Goal: Information Seeking & Learning: Learn about a topic

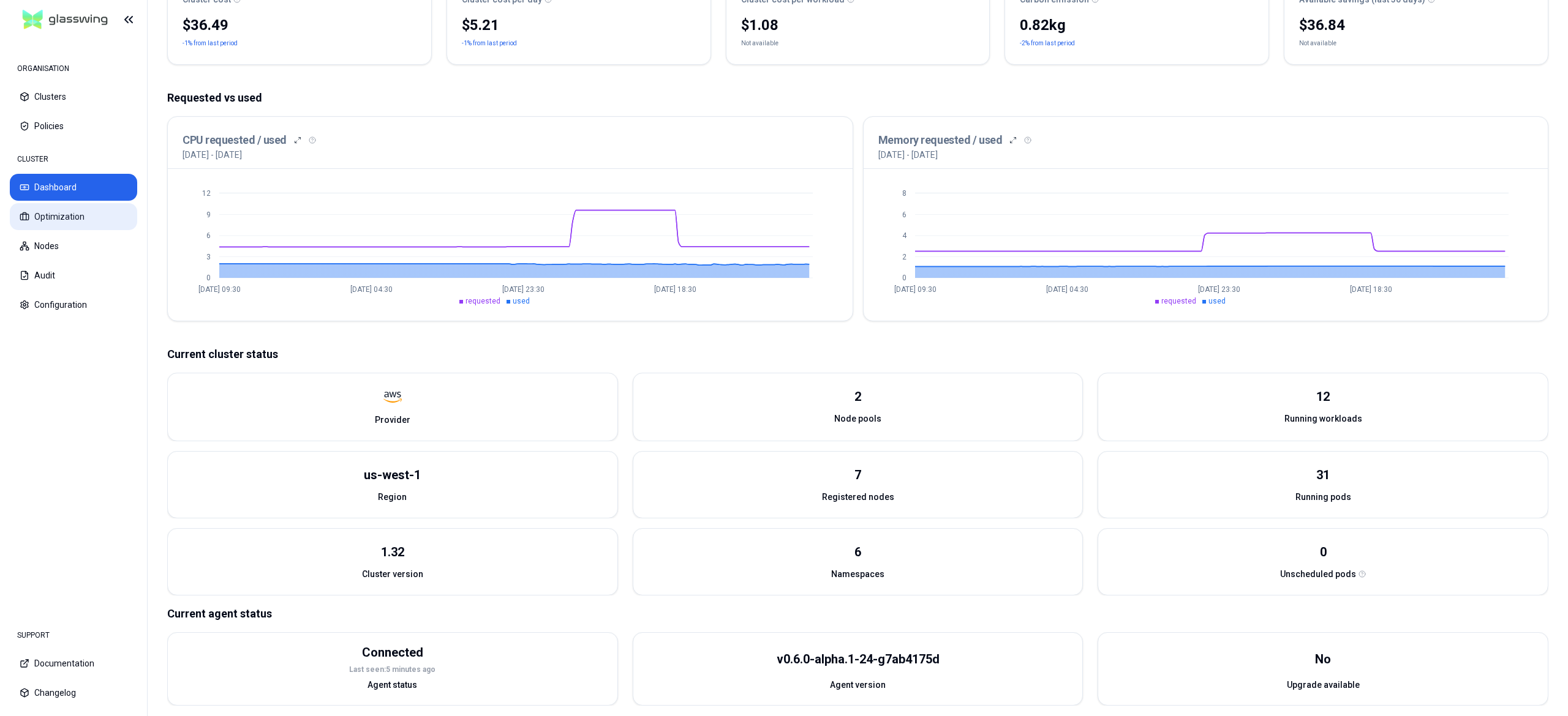
scroll to position [184, 0]
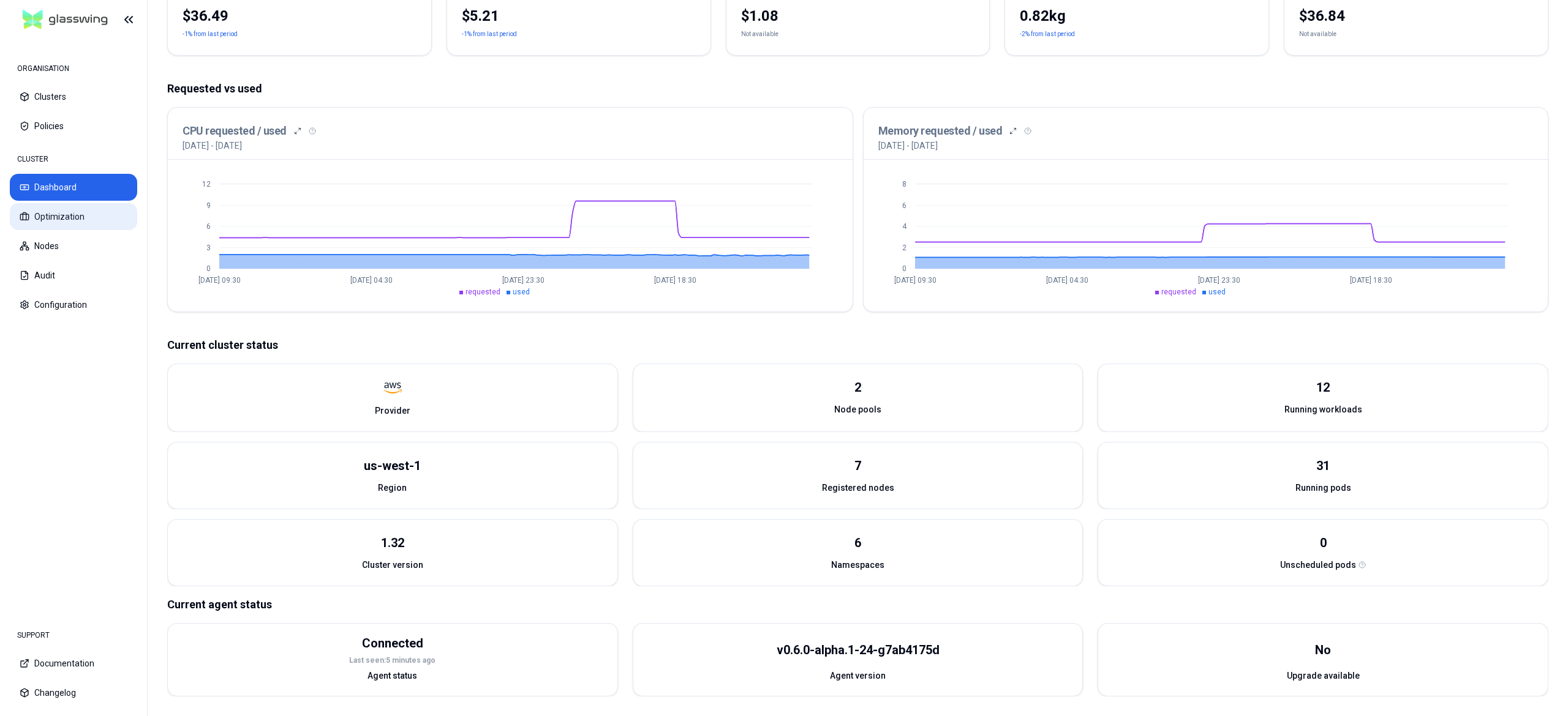
click at [83, 223] on button "Optimization" at bounding box center [73, 217] width 127 height 27
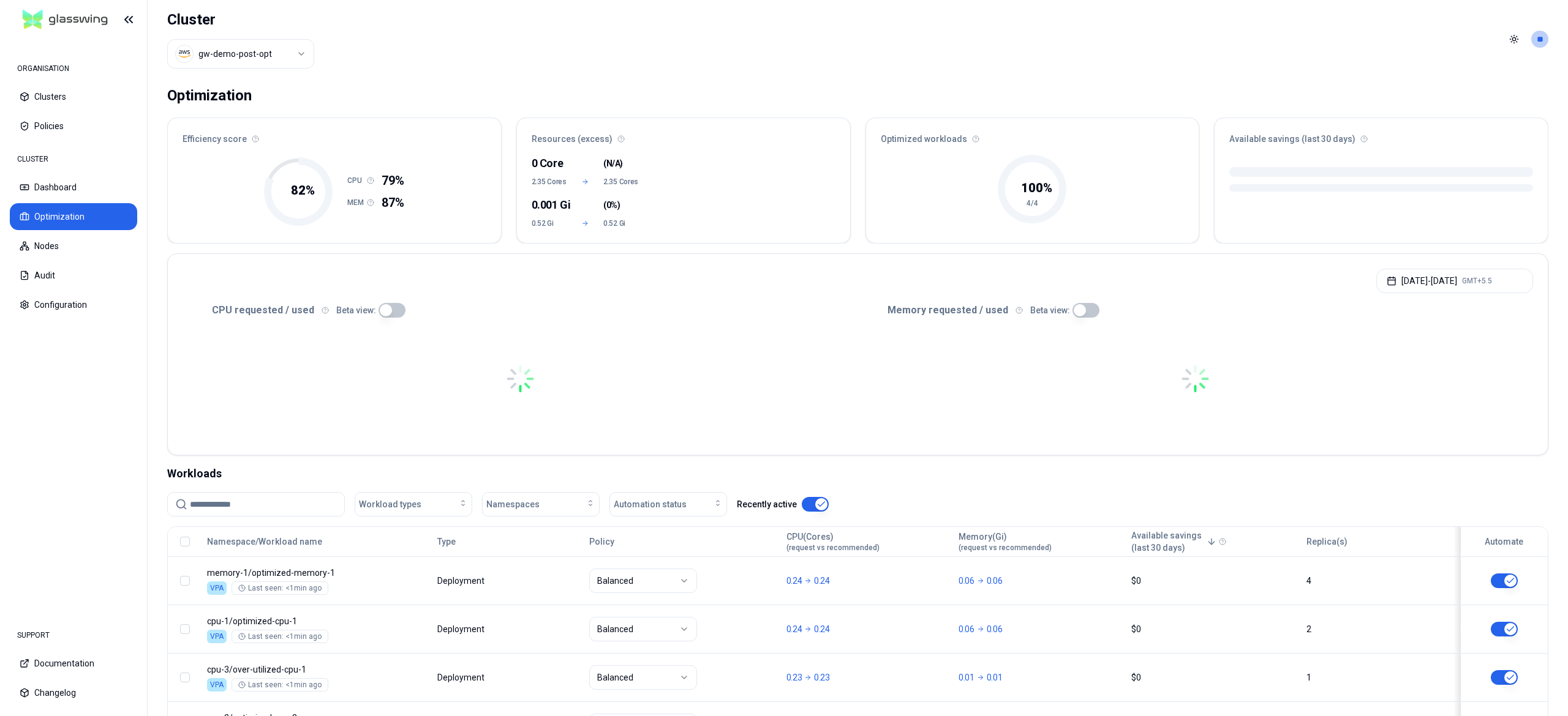
scroll to position [101, 0]
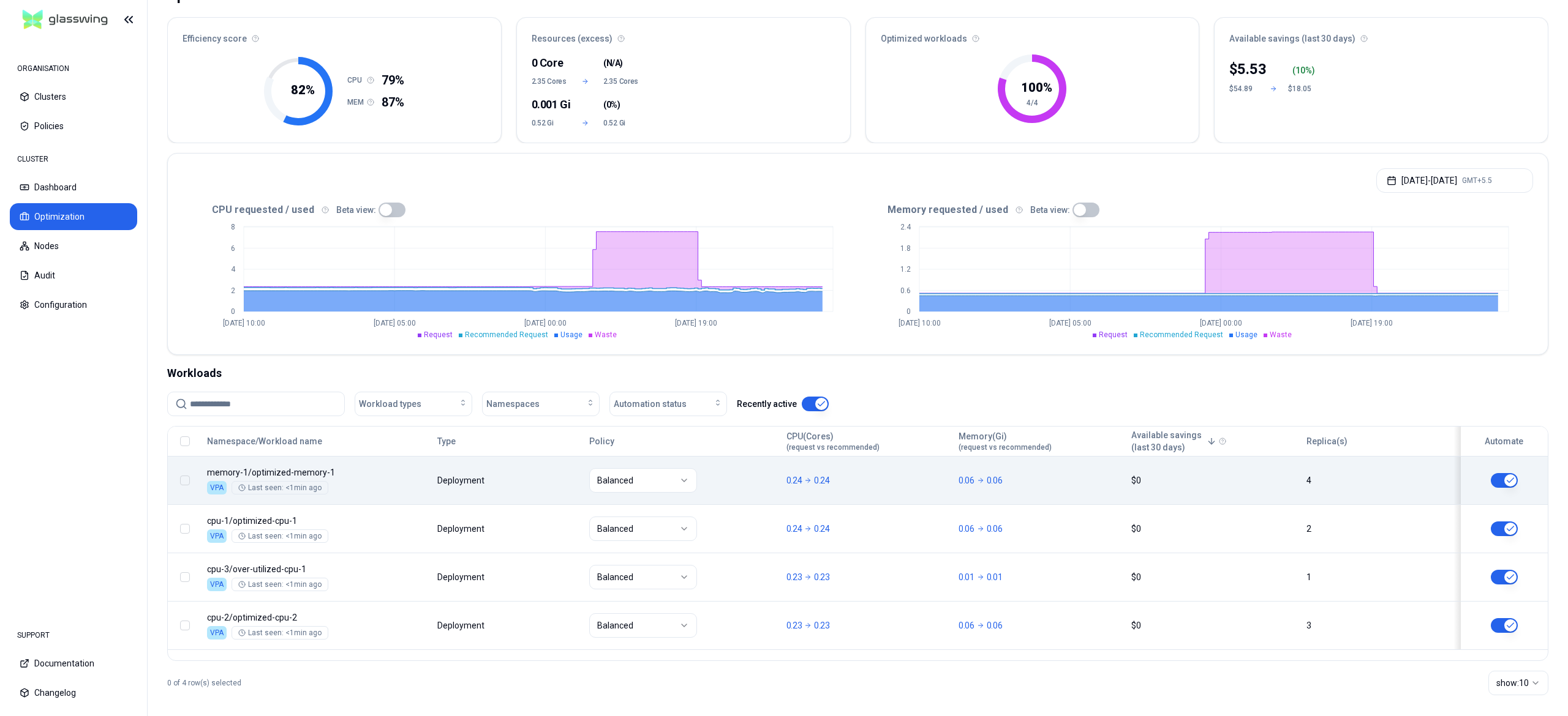
click at [495, 471] on body "ORGANISATION Clusters Policies CLUSTER Dashboard Optimization Nodes Audit Confi…" at bounding box center [784, 358] width 1568 height 716
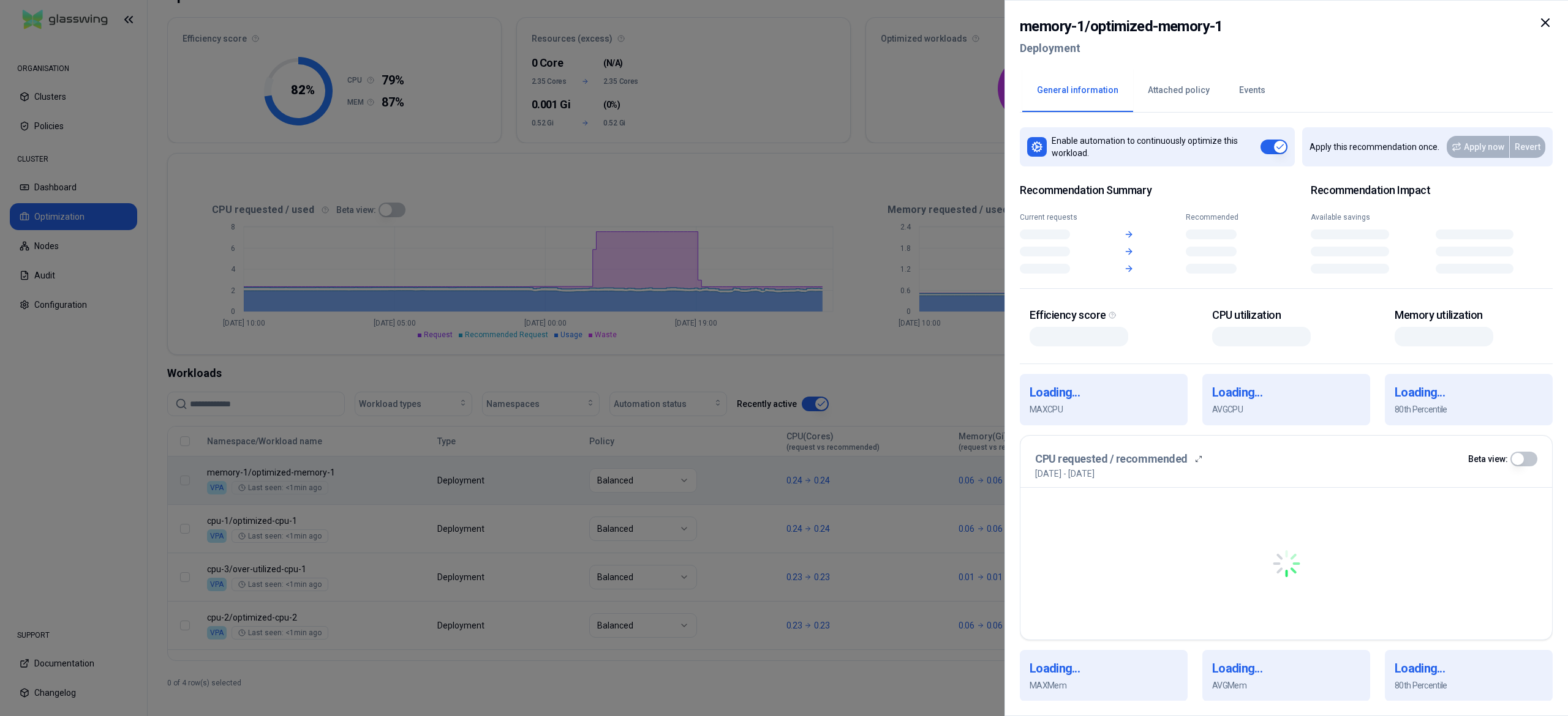
click at [495, 471] on div at bounding box center [784, 358] width 1568 height 716
click at [495, 471] on body "ORGANISATION Clusters Policies CLUSTER Dashboard Optimization Nodes Audit Confi…" at bounding box center [784, 358] width 1568 height 716
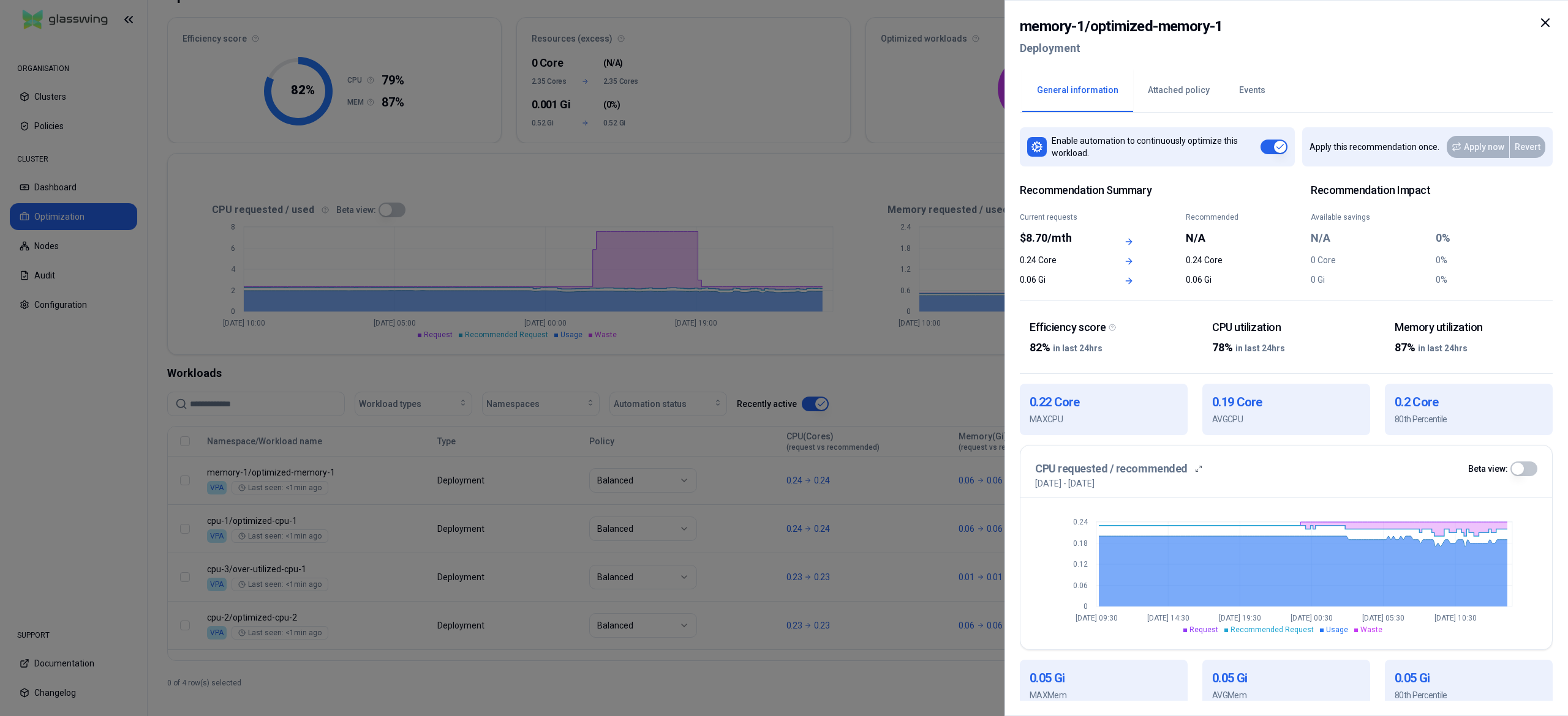
click at [822, 287] on div at bounding box center [784, 358] width 1568 height 716
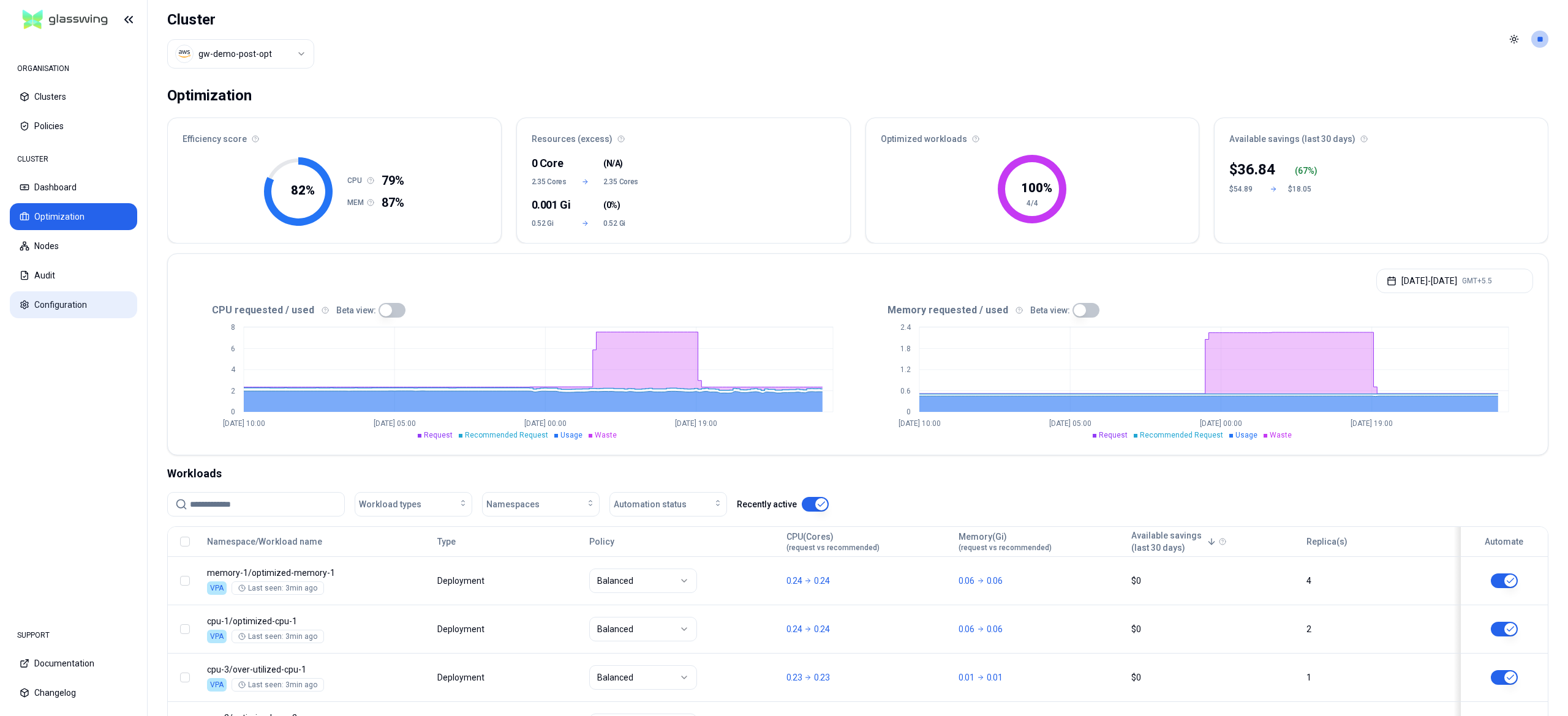
click at [57, 301] on button "Configuration" at bounding box center [73, 305] width 127 height 27
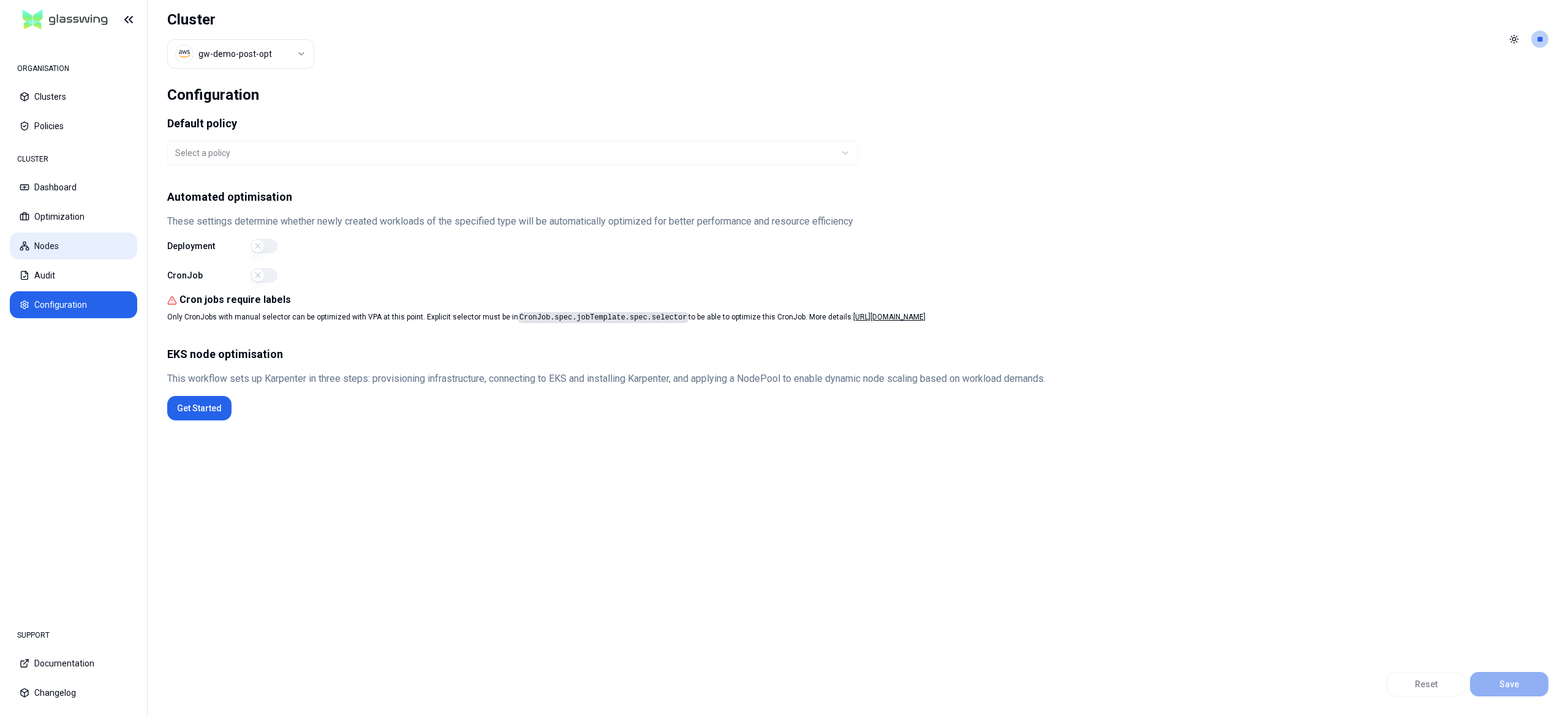
click at [76, 243] on button "Nodes" at bounding box center [73, 246] width 127 height 27
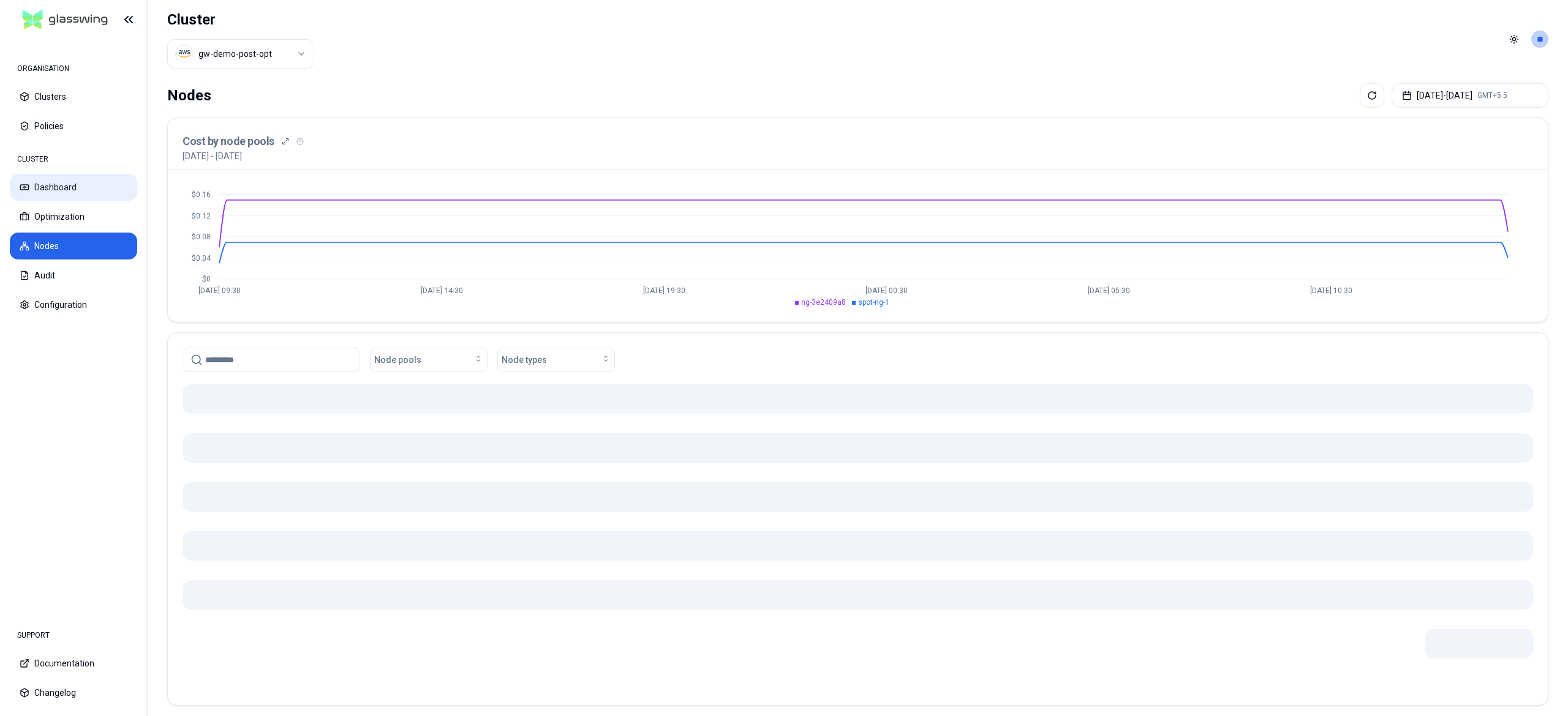
click at [75, 194] on button "Dashboard" at bounding box center [73, 187] width 127 height 27
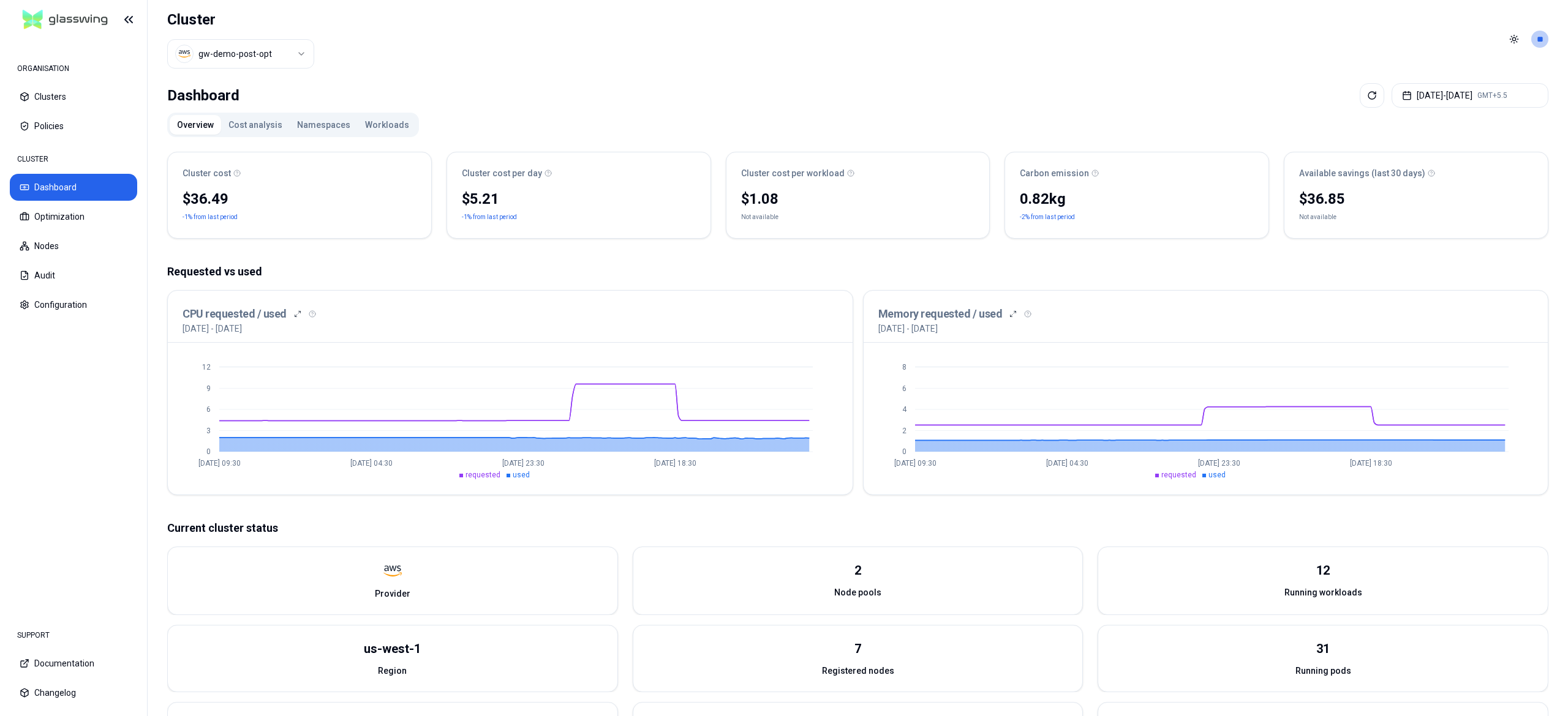
click at [390, 124] on button "Workloads" at bounding box center [387, 125] width 59 height 20
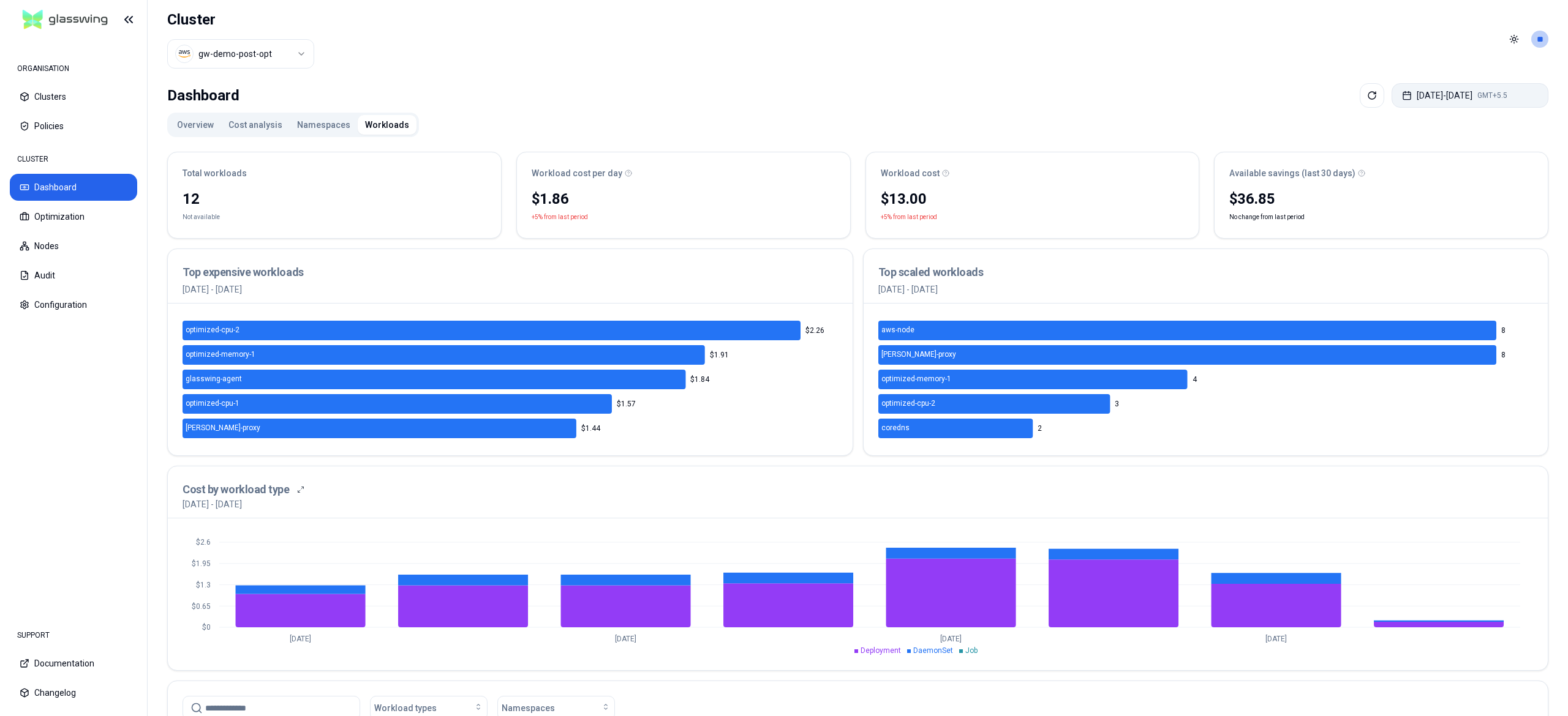
click at [1417, 88] on button "[DATE] - [DATE] GMT+5.5" at bounding box center [1470, 95] width 157 height 24
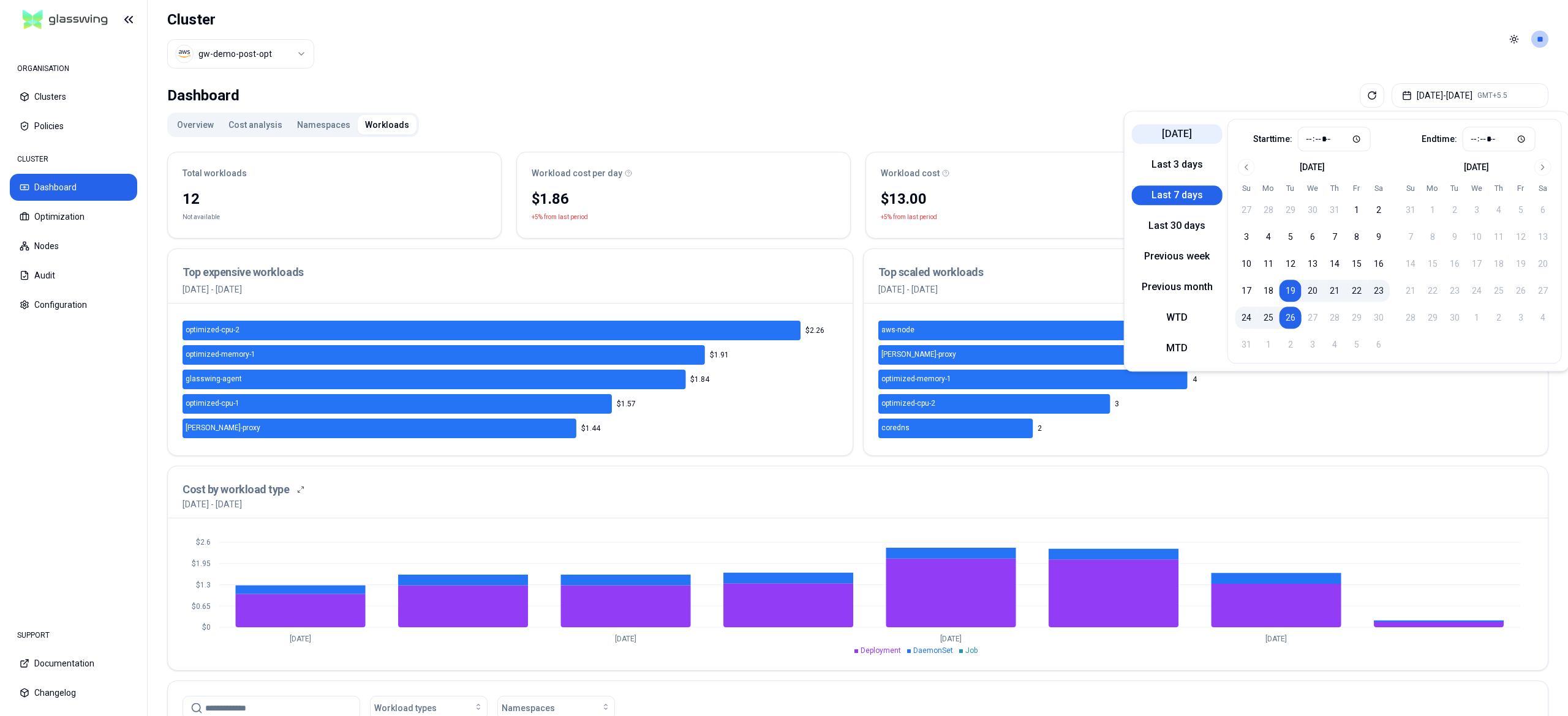
click at [1161, 127] on button "[DATE]" at bounding box center [1178, 134] width 91 height 20
type input "*****"
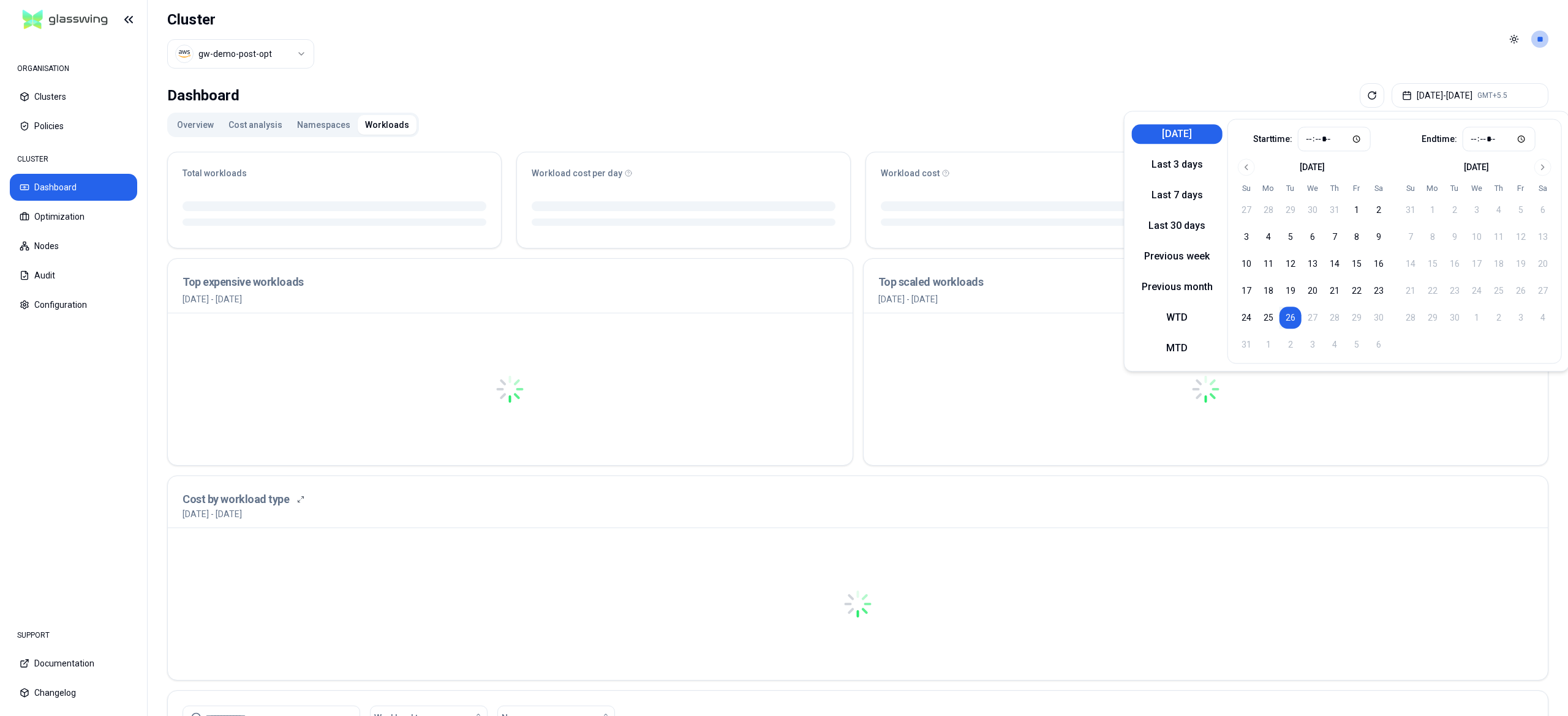
click at [774, 58] on header "Cluster gw-demo-post-opt Toggle theme **" at bounding box center [858, 39] width 1420 height 78
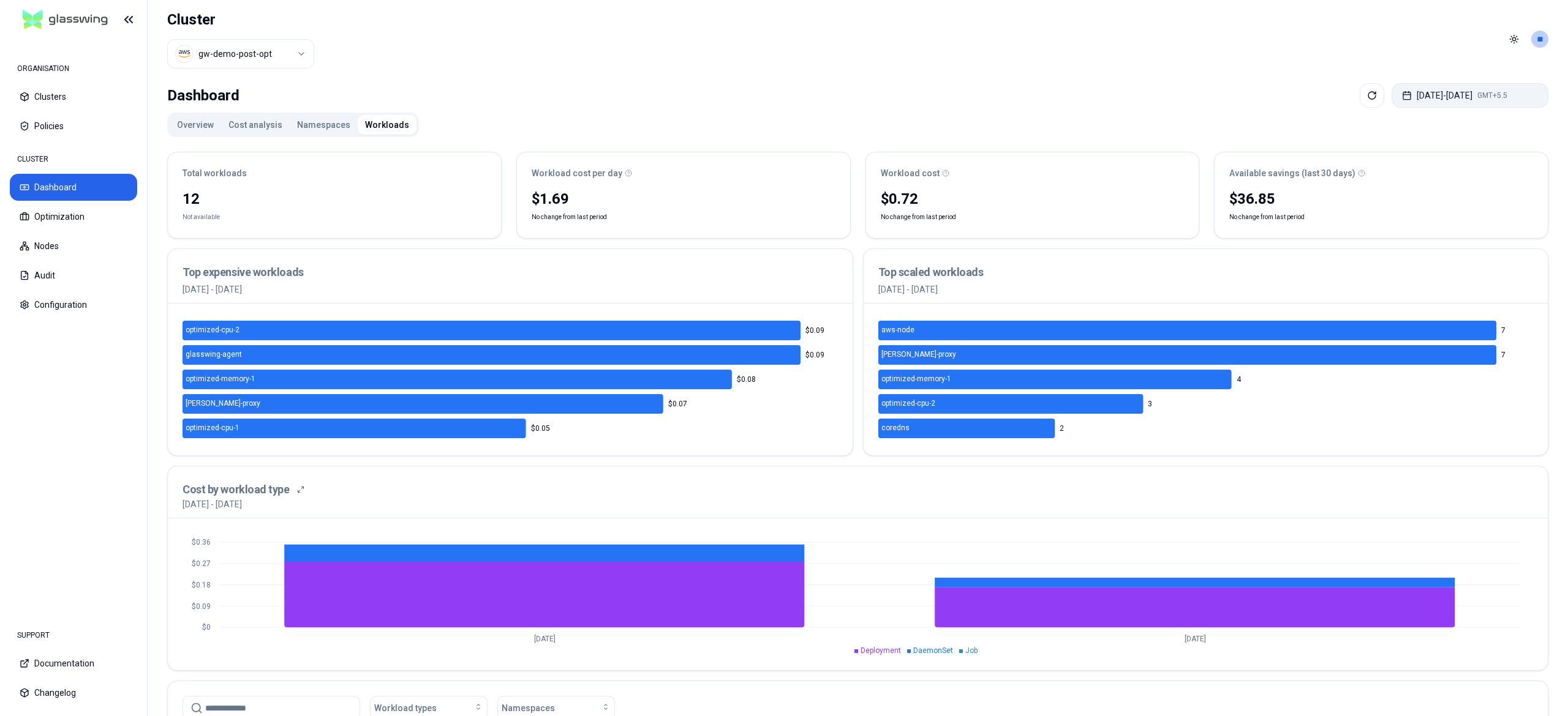
click at [1450, 96] on button "[DATE] - [DATE] GMT+5.5" at bounding box center [1470, 95] width 157 height 24
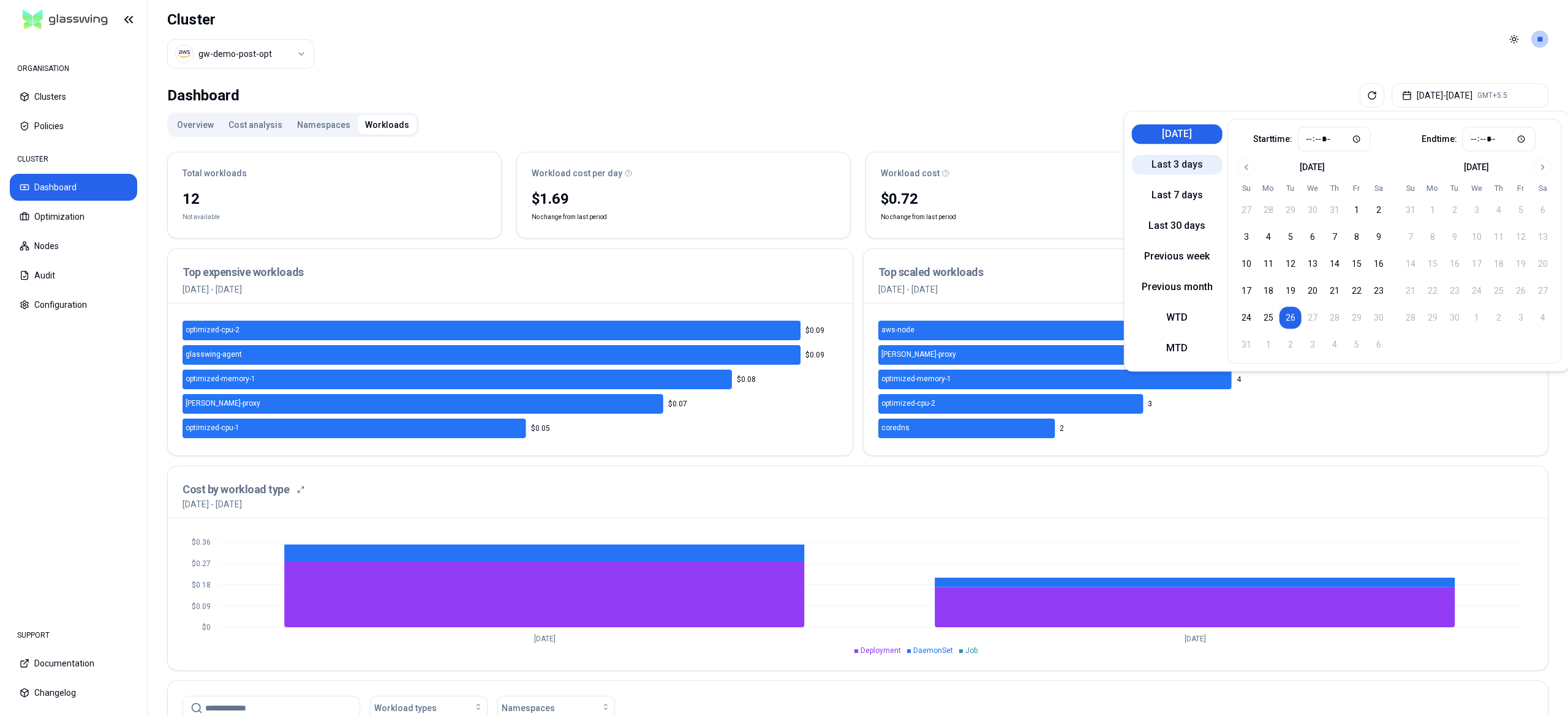
click at [1174, 171] on button "Last 3 days" at bounding box center [1178, 164] width 91 height 20
type input "*****"
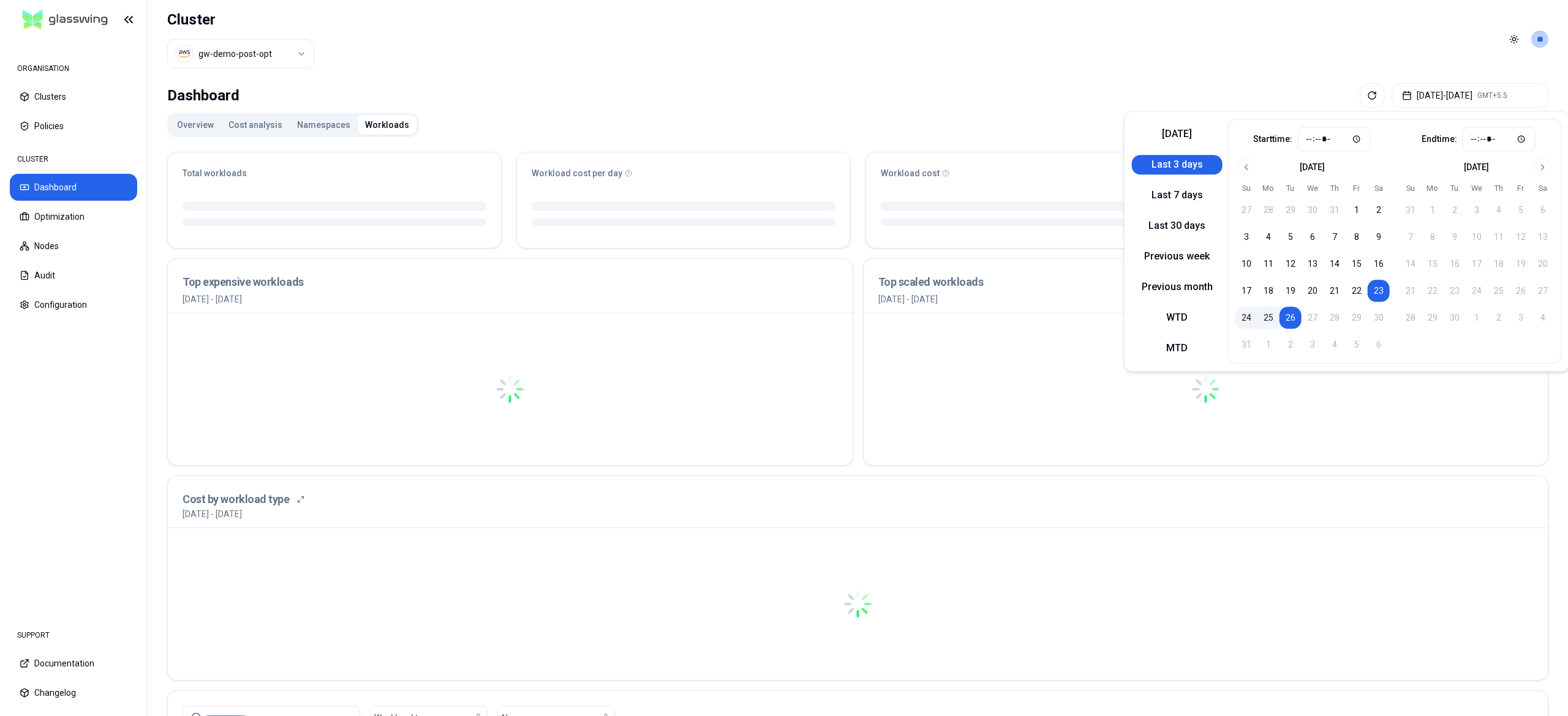
click at [919, 122] on div "Overview Cost analysis Namespaces Workloads Total workloads Workload cost per d…" at bounding box center [858, 588] width 1381 height 951
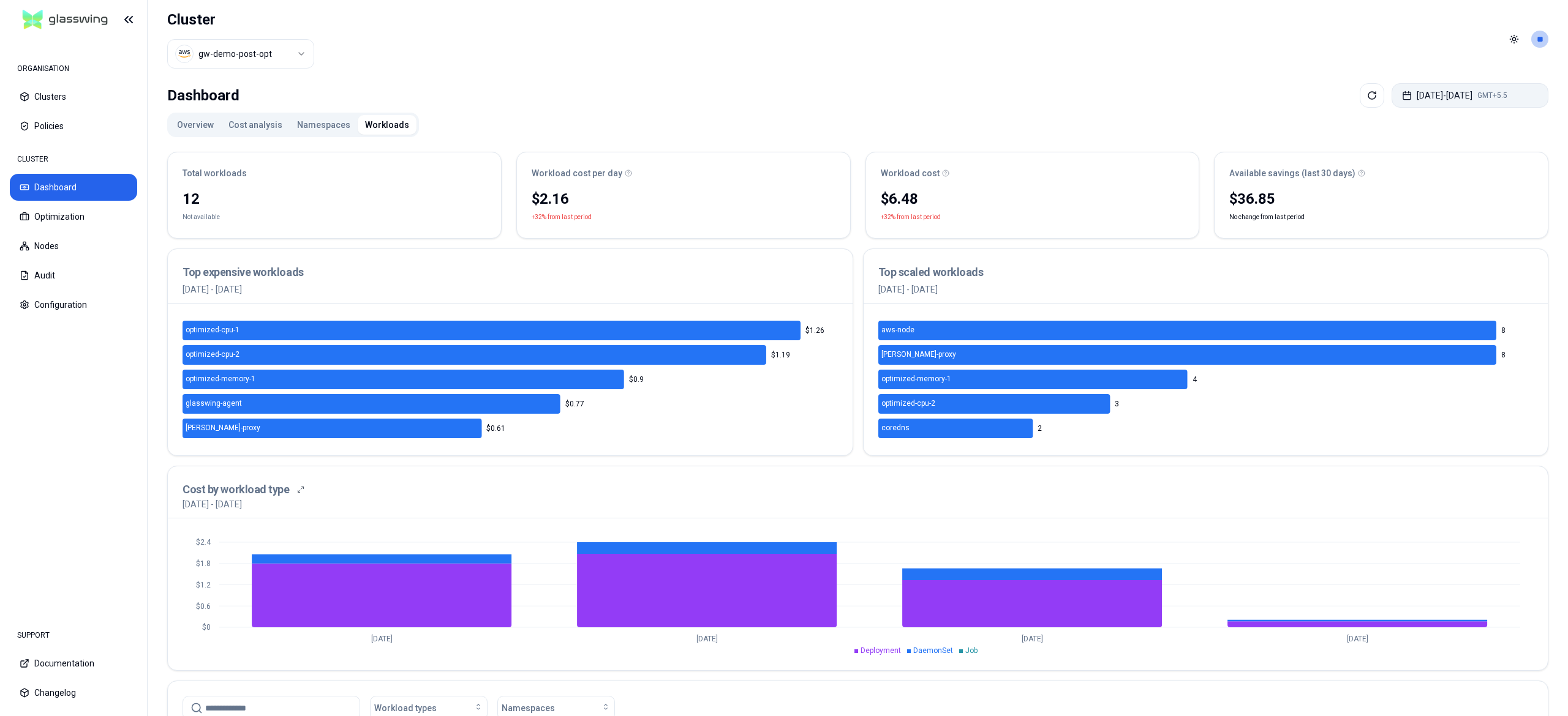
click at [1462, 100] on button "[DATE] - [DATE] GMT+5.5" at bounding box center [1470, 95] width 157 height 24
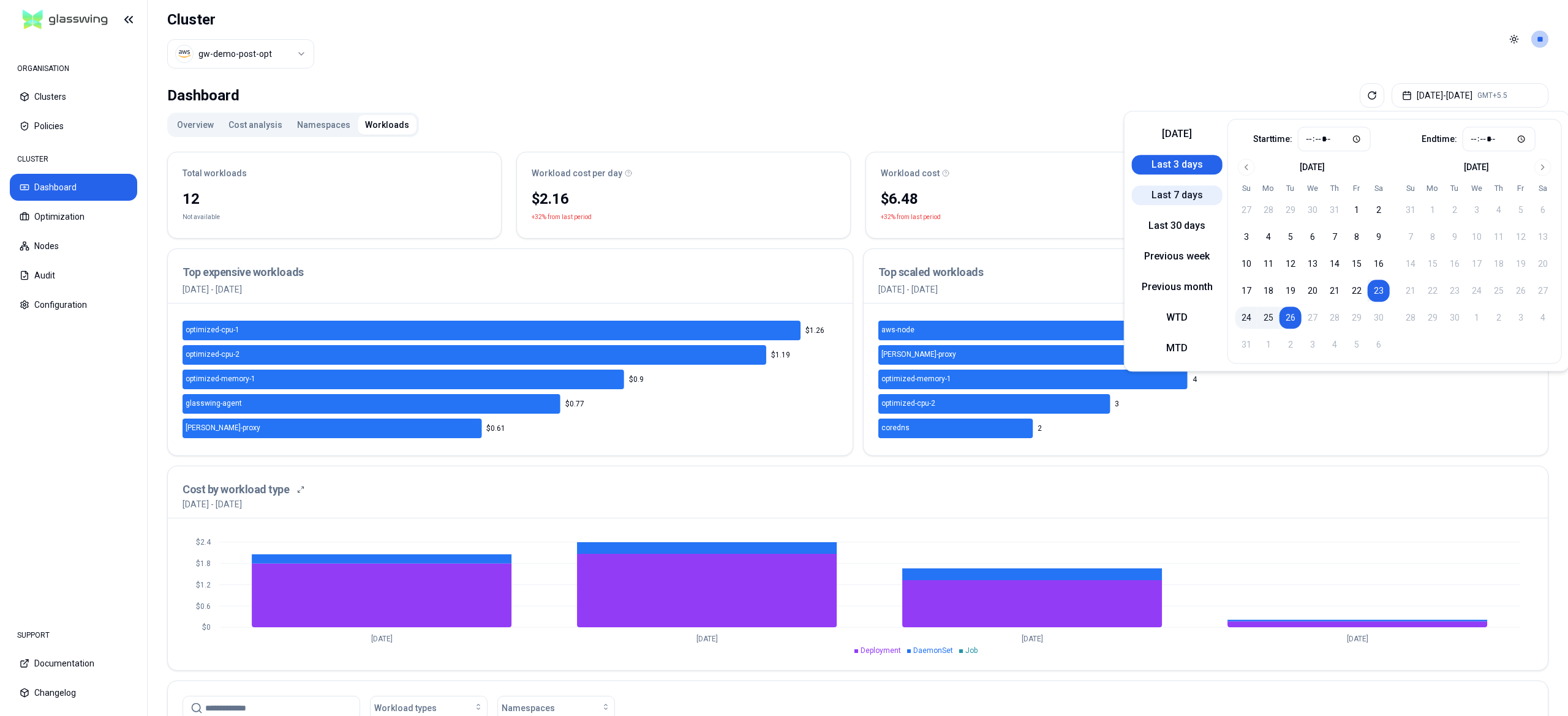
click at [1164, 191] on button "Last 7 days" at bounding box center [1178, 195] width 91 height 20
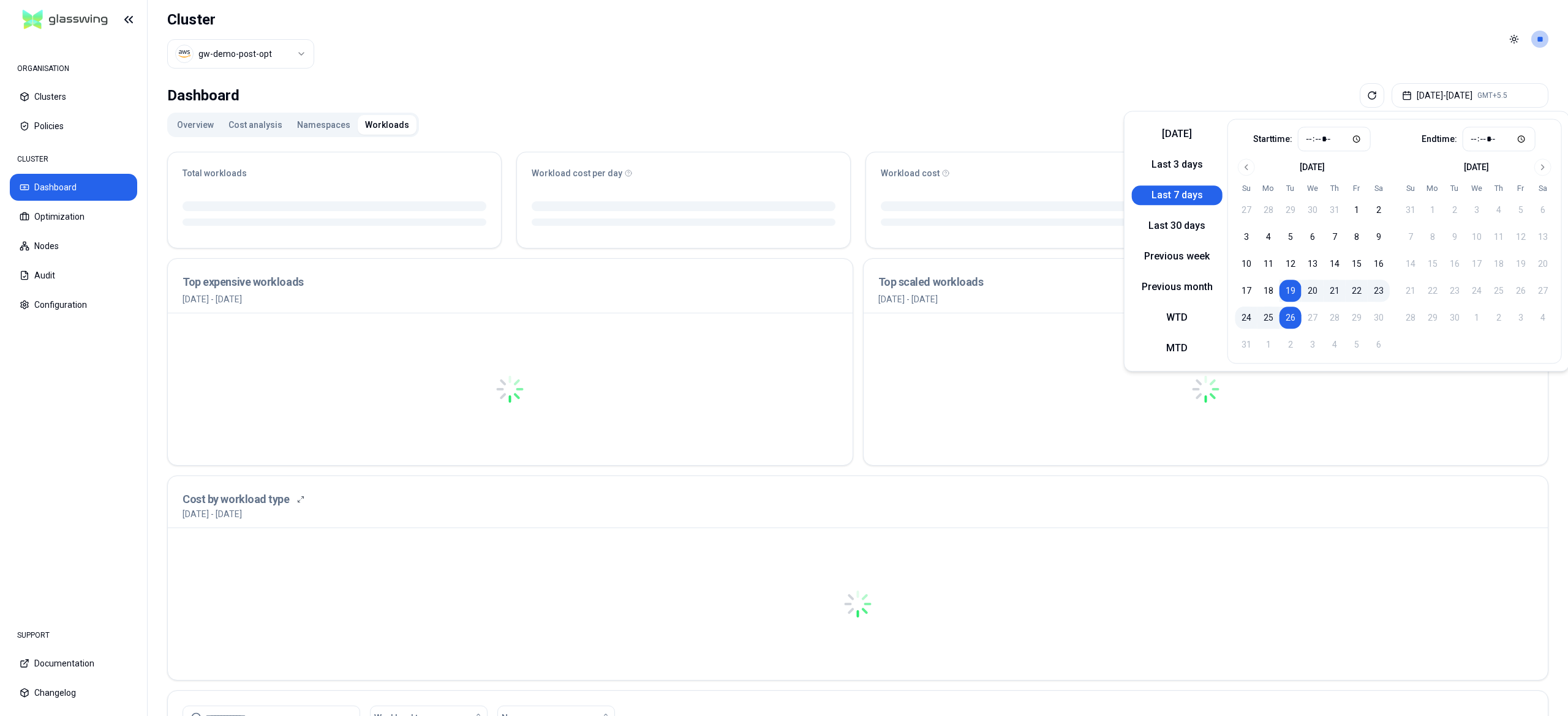
click at [802, 62] on header "Cluster gw-demo-post-opt Toggle theme **" at bounding box center [858, 39] width 1420 height 78
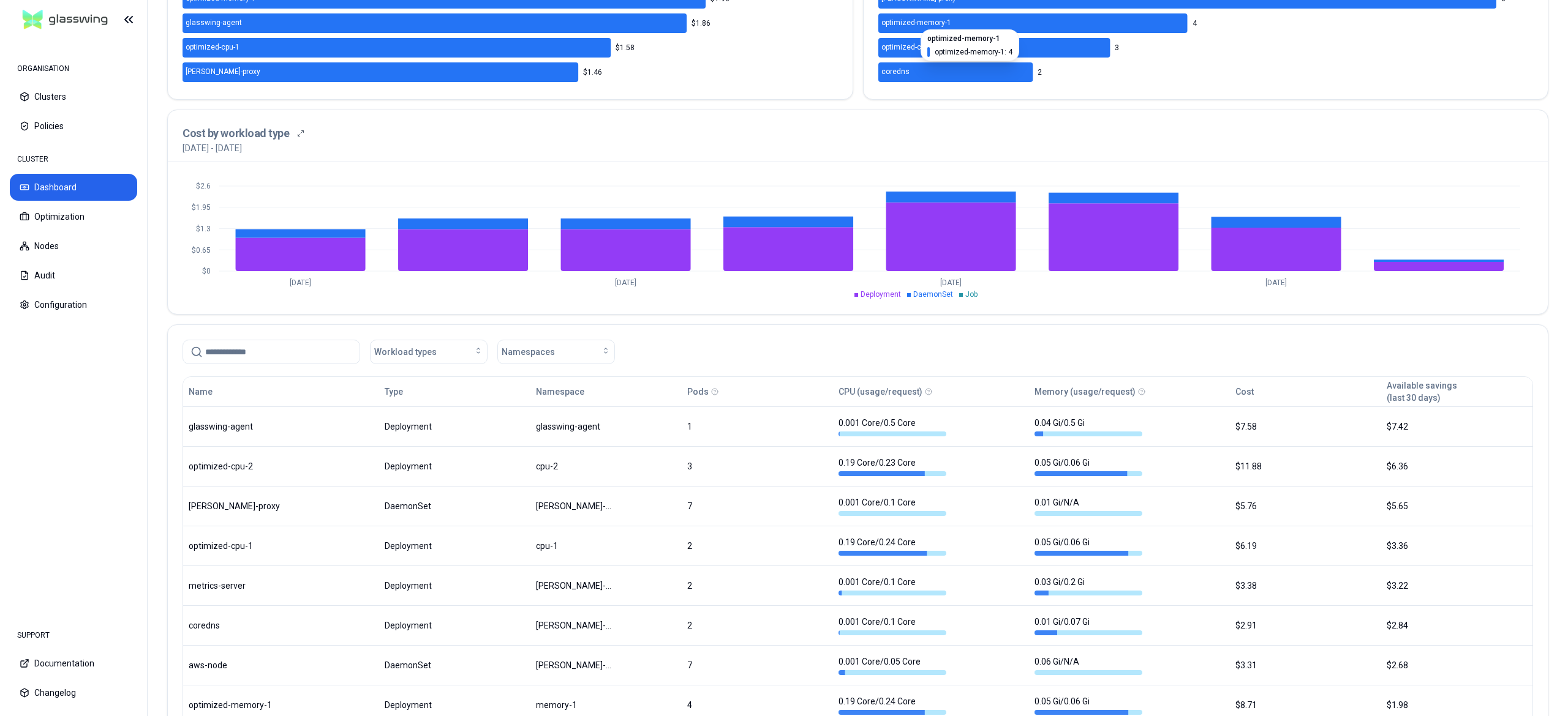
scroll to position [357, 0]
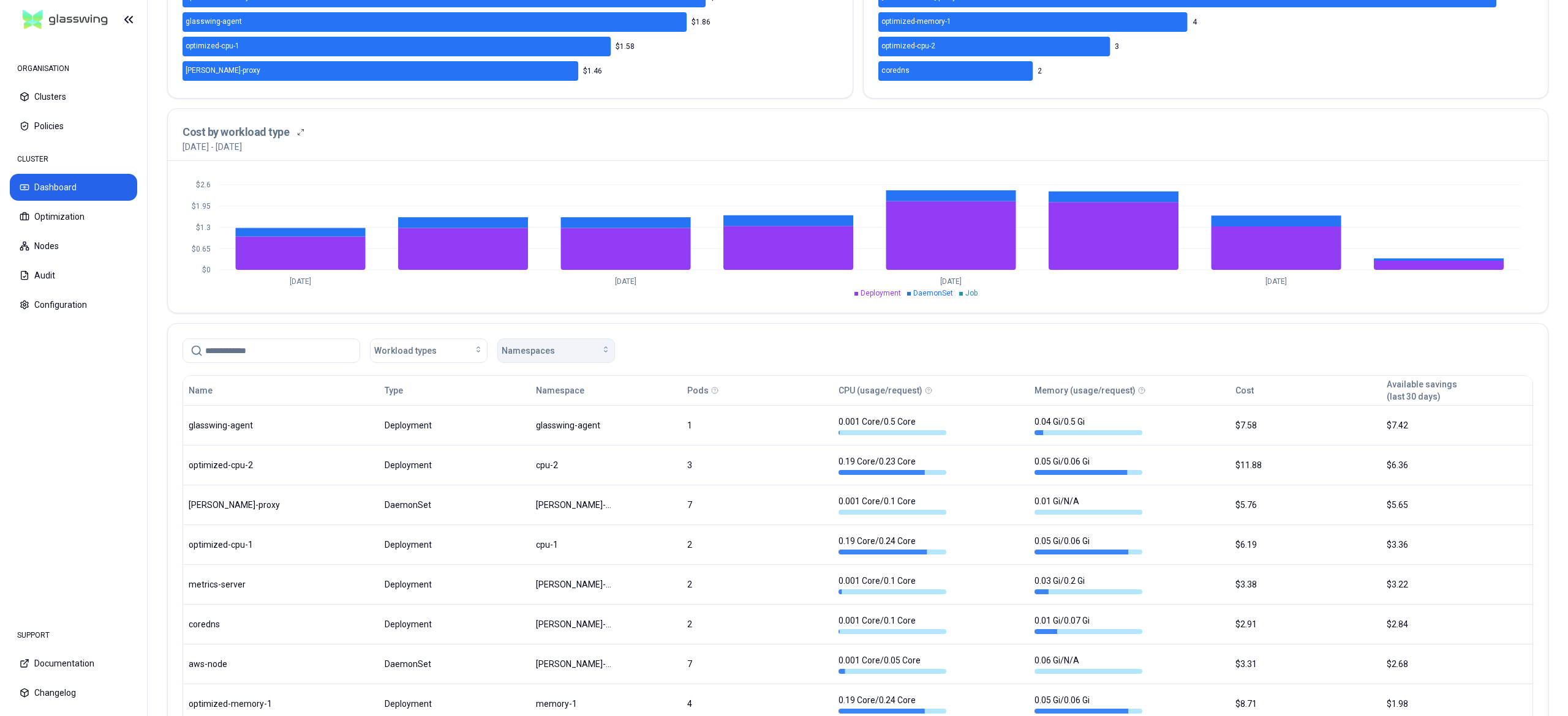
click at [508, 355] on span "Namespaces" at bounding box center [528, 351] width 53 height 13
click at [515, 399] on span "cpu-2" at bounding box center [517, 401] width 22 height 13
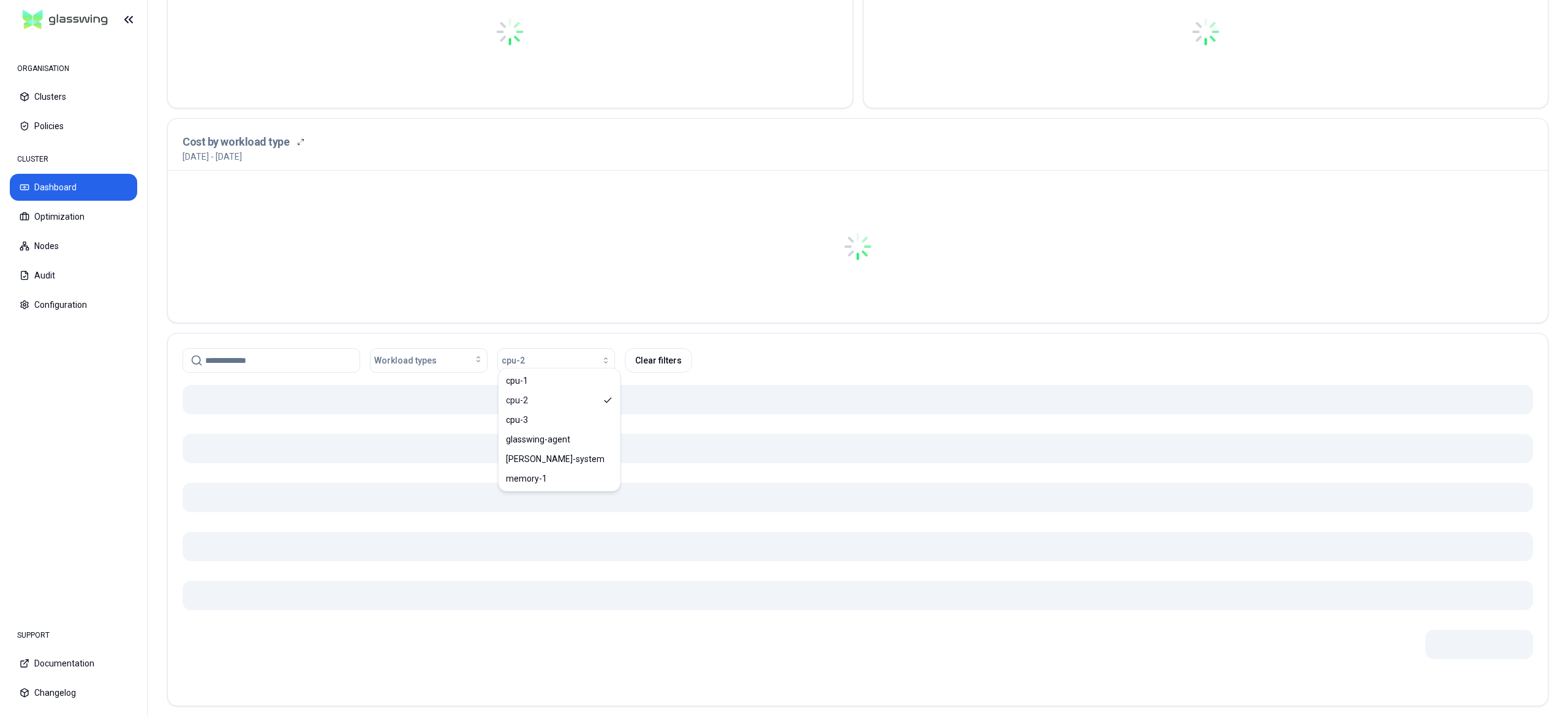
scroll to position [367, 0]
click at [145, 375] on nav "ORGANISATION Clusters Policies CLUSTER Dashboard Optimization Nodes Audit Confi…" at bounding box center [73, 326] width 147 height 574
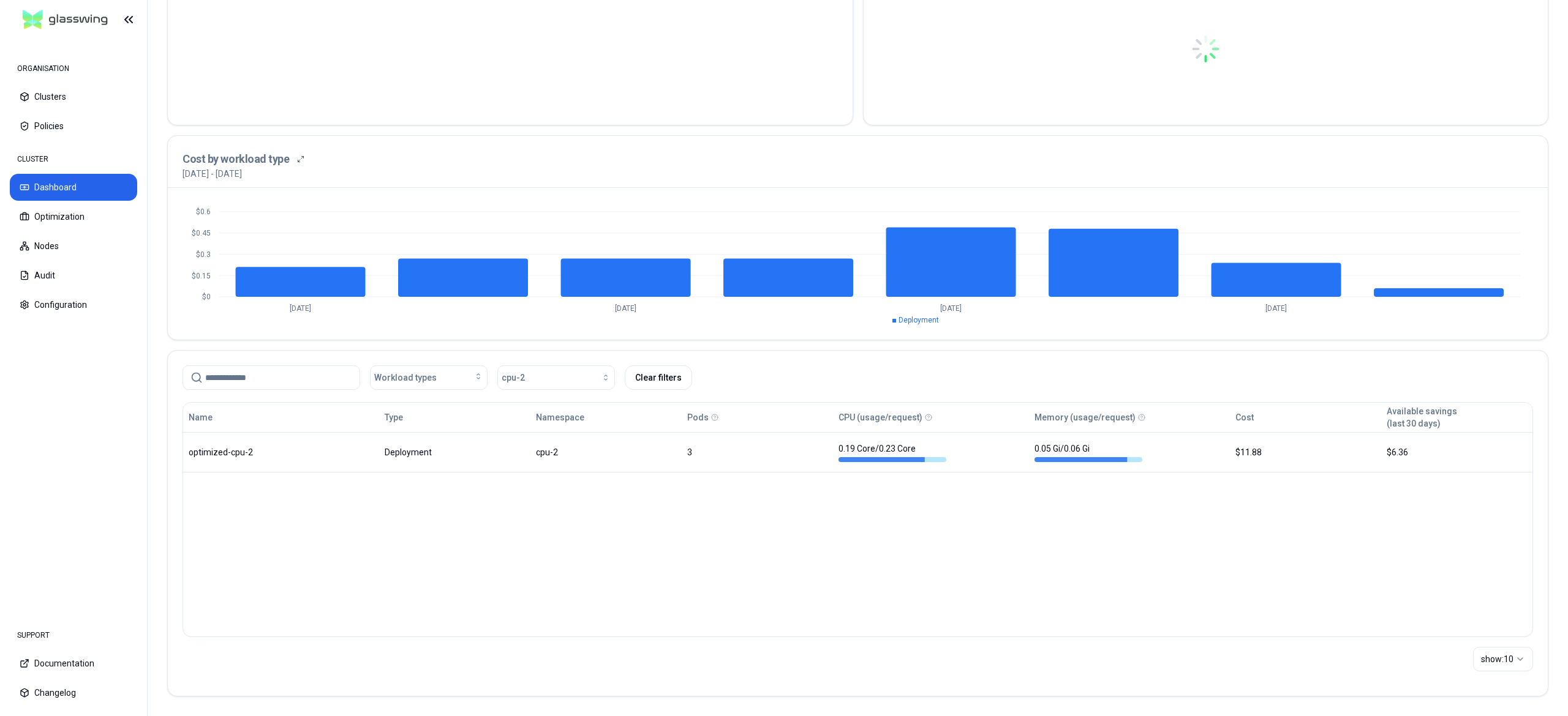
scroll to position [333, 0]
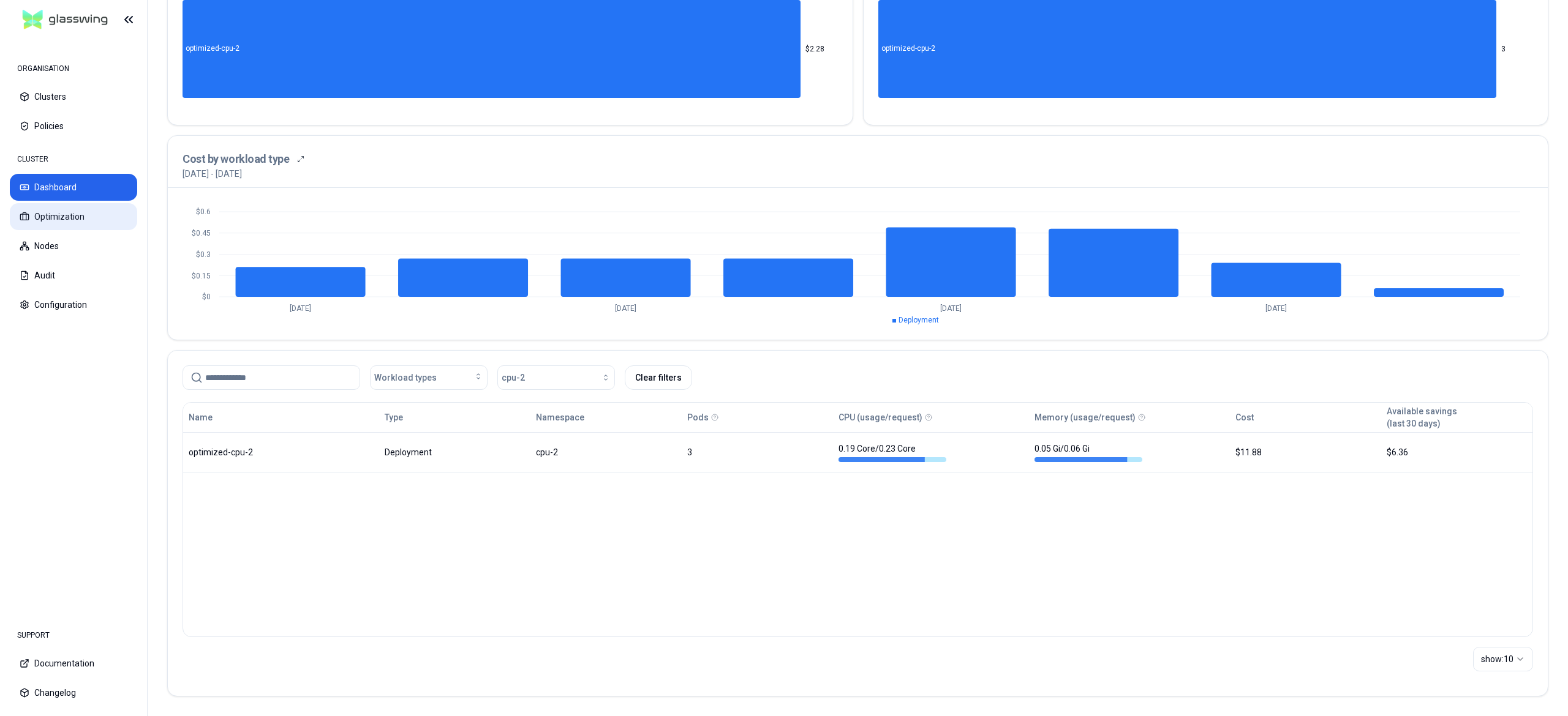
click at [81, 220] on button "Optimization" at bounding box center [73, 217] width 127 height 27
